Goal: Task Accomplishment & Management: Use online tool/utility

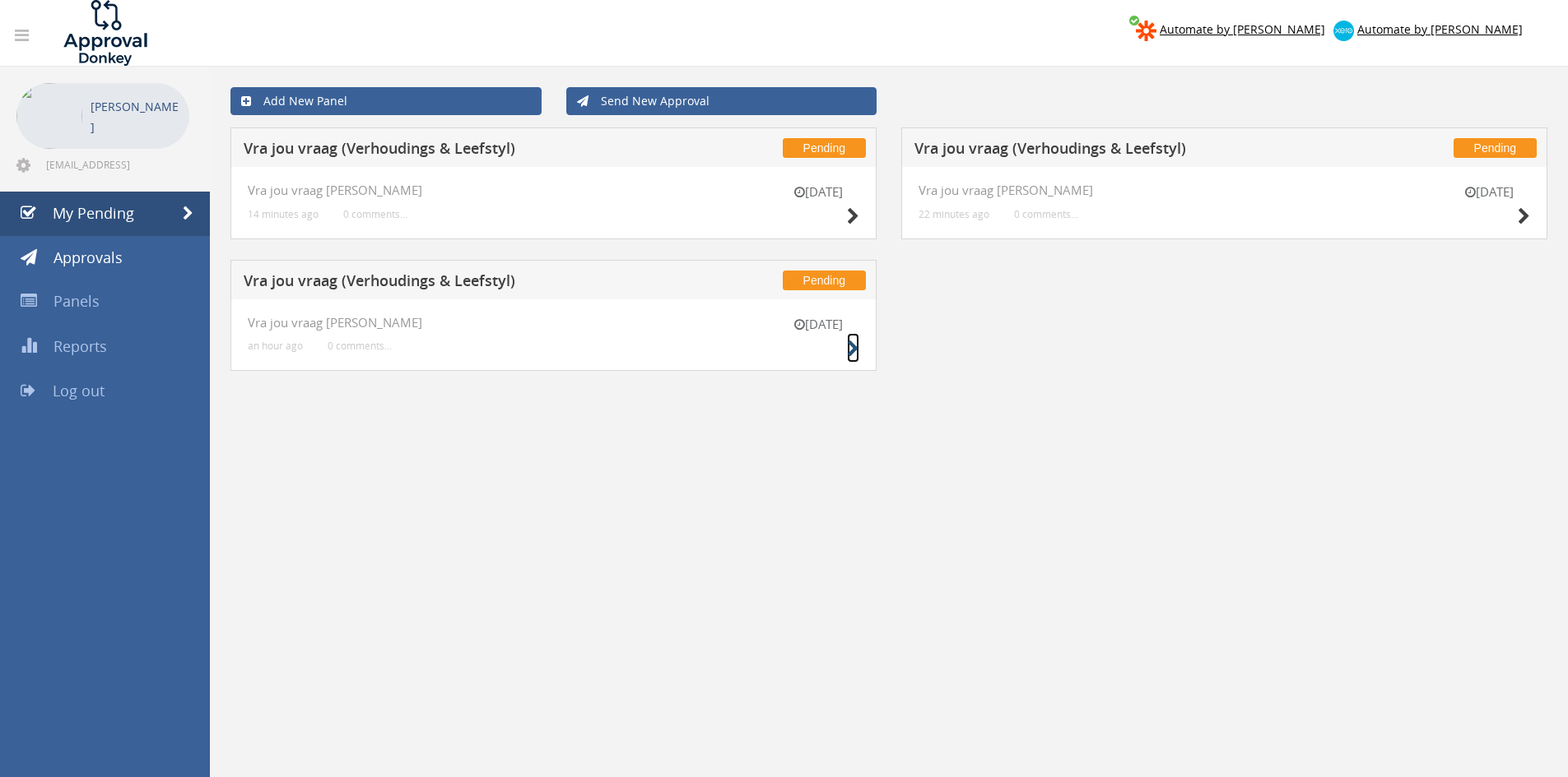
click at [847, 347] on icon at bounding box center [853, 350] width 12 height 17
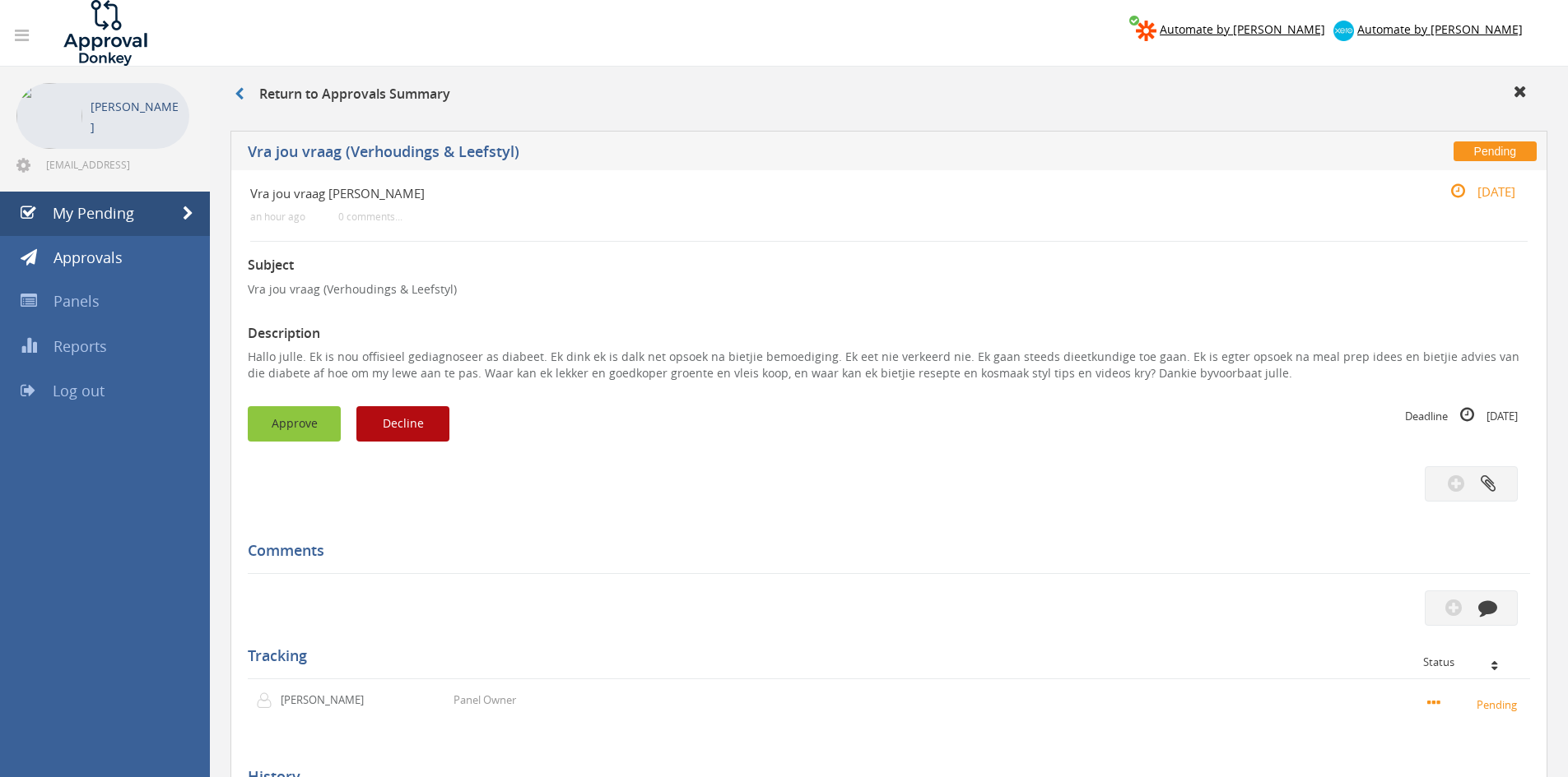
click at [297, 419] on button "Approve" at bounding box center [294, 424] width 93 height 35
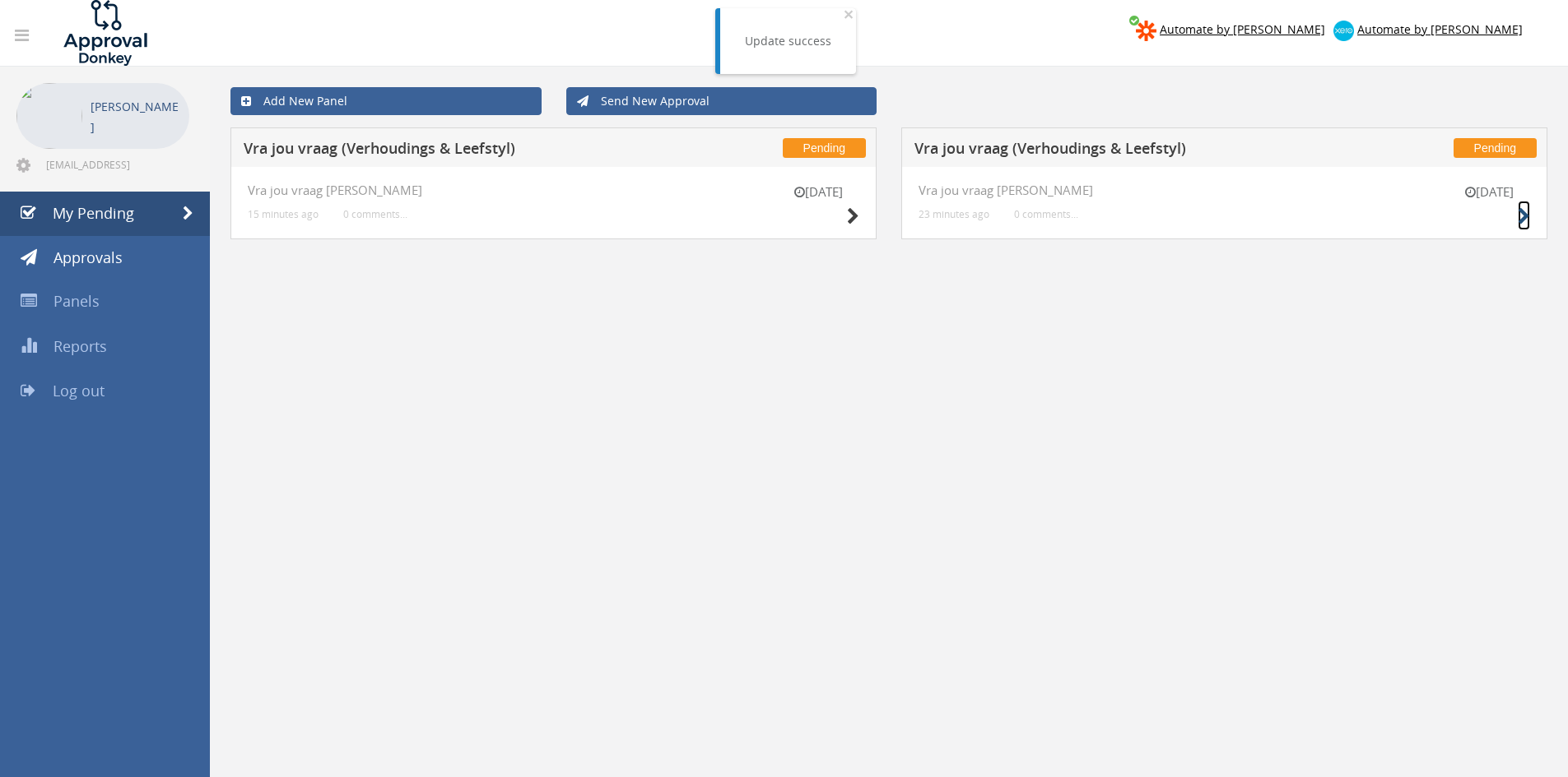
click at [1523, 220] on icon at bounding box center [1523, 217] width 12 height 17
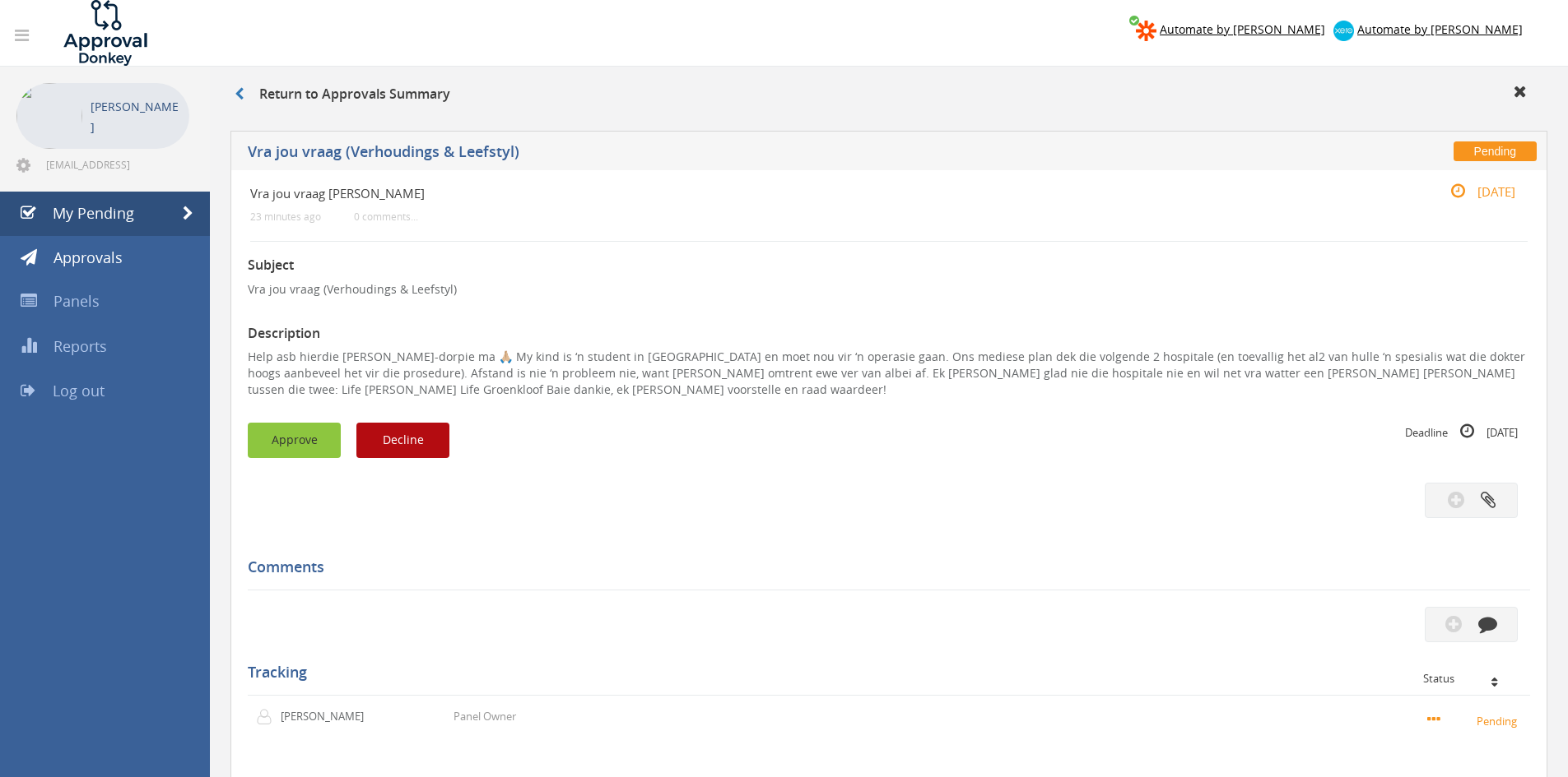
click at [289, 425] on button "Approve" at bounding box center [294, 441] width 93 height 35
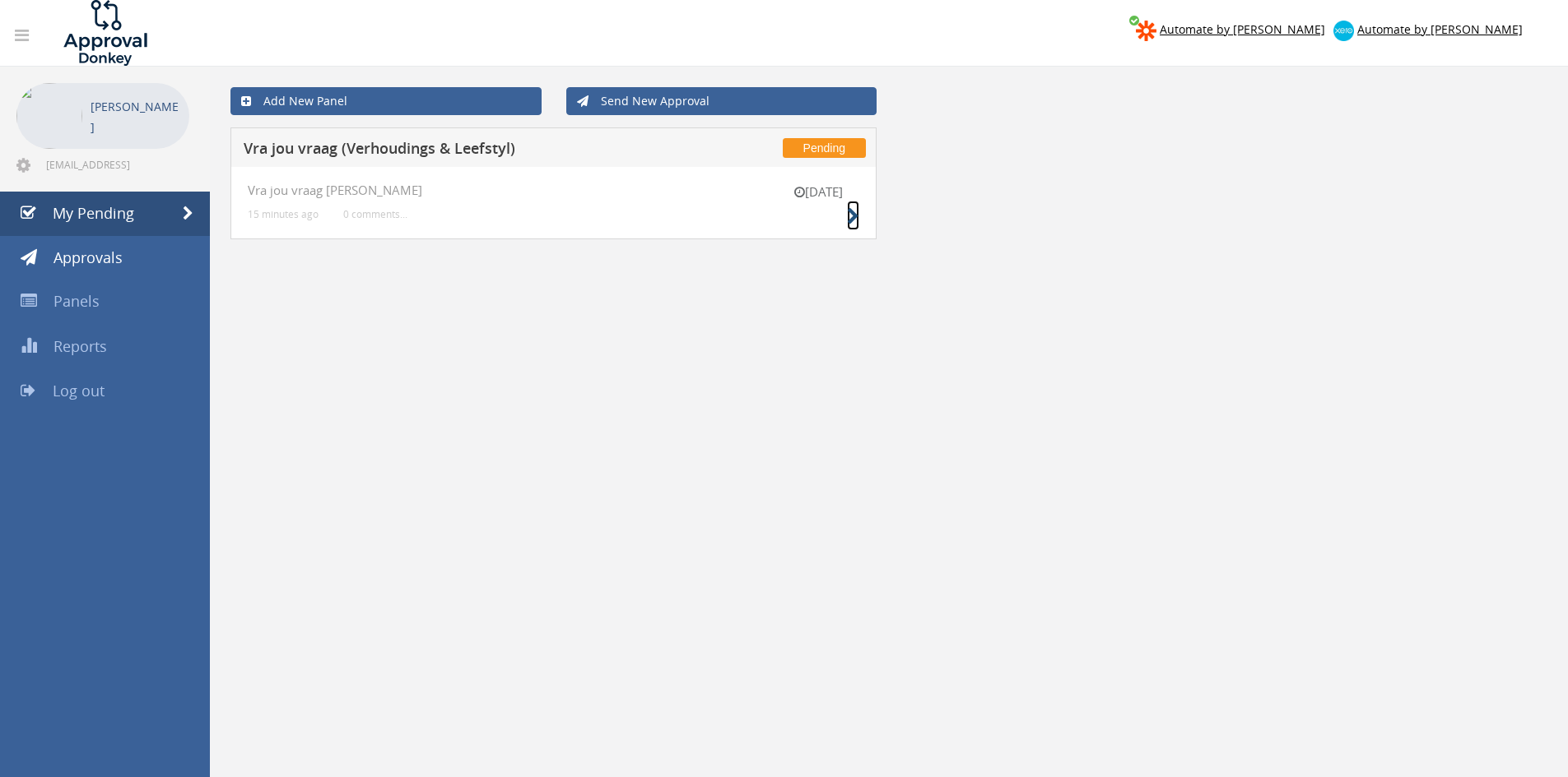
click at [854, 215] on icon at bounding box center [853, 217] width 12 height 17
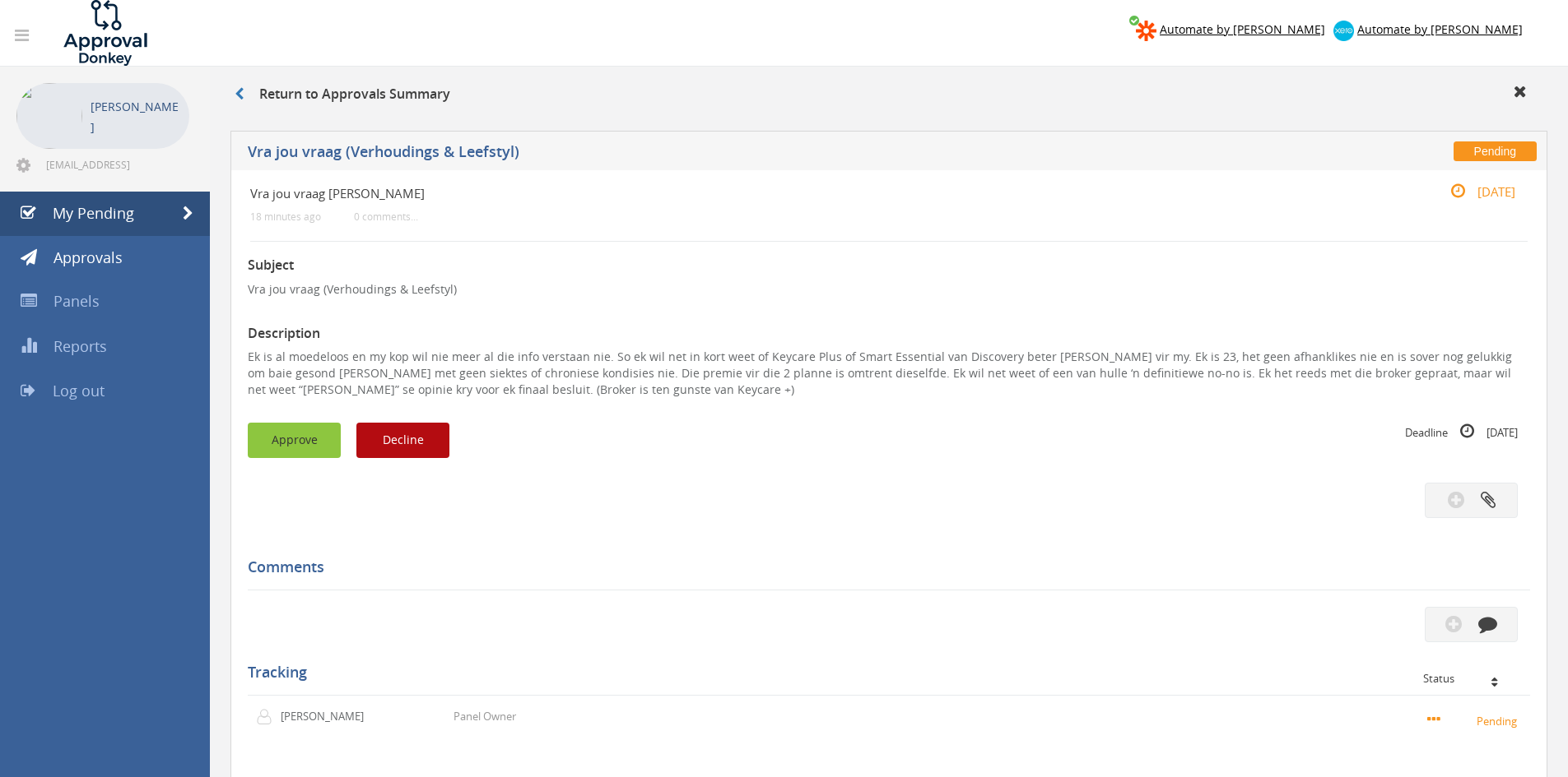
click at [287, 435] on button "Approve" at bounding box center [294, 441] width 93 height 35
